Goal: Information Seeking & Learning: Learn about a topic

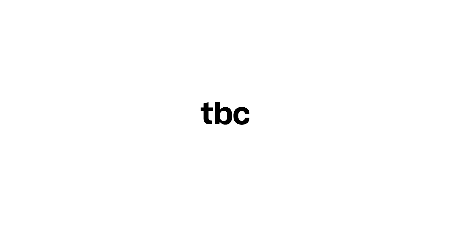
scroll to position [14, 0]
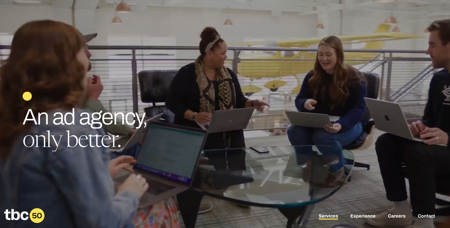
click at [332, 216] on link "Services" at bounding box center [328, 216] width 19 height 6
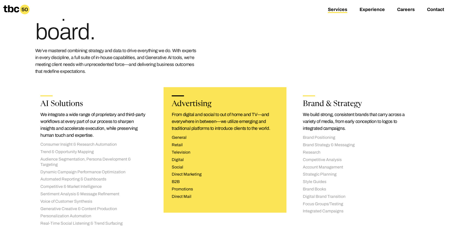
scroll to position [43, 0]
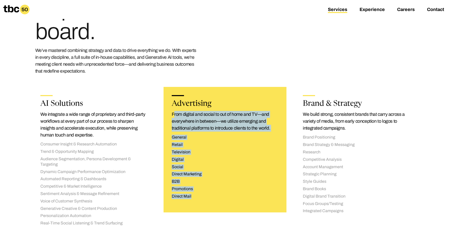
drag, startPoint x: 170, startPoint y: 114, endPoint x: 191, endPoint y: 202, distance: 89.8
click at [191, 202] on div "Advertising From digital and social to out of home and TV—and everywhere in bet…" at bounding box center [224, 149] width 123 height 125
copy div "From digital and social to out of home and TV—and everywhere in between—we util…"
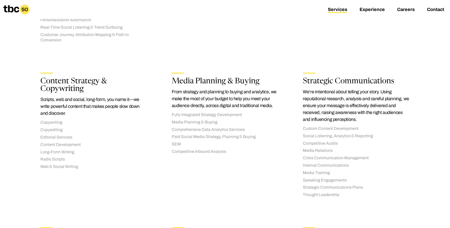
scroll to position [239, 0]
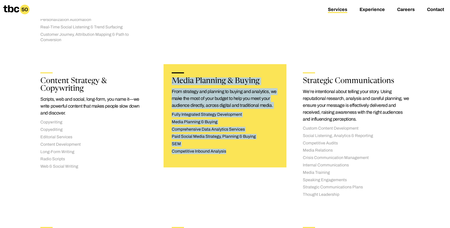
drag, startPoint x: 173, startPoint y: 80, endPoint x: 228, endPoint y: 152, distance: 90.8
click at [228, 152] on div "Media Planning & Buying From strategy and planning to buying and analytics, we …" at bounding box center [224, 115] width 123 height 103
copy div "Media Planning & Buying From strategy and planning to buying and analytics, we …"
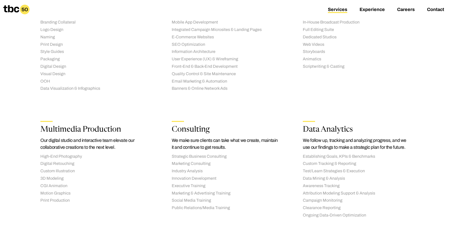
scroll to position [537, 0]
